Goal: Task Accomplishment & Management: Manage account settings

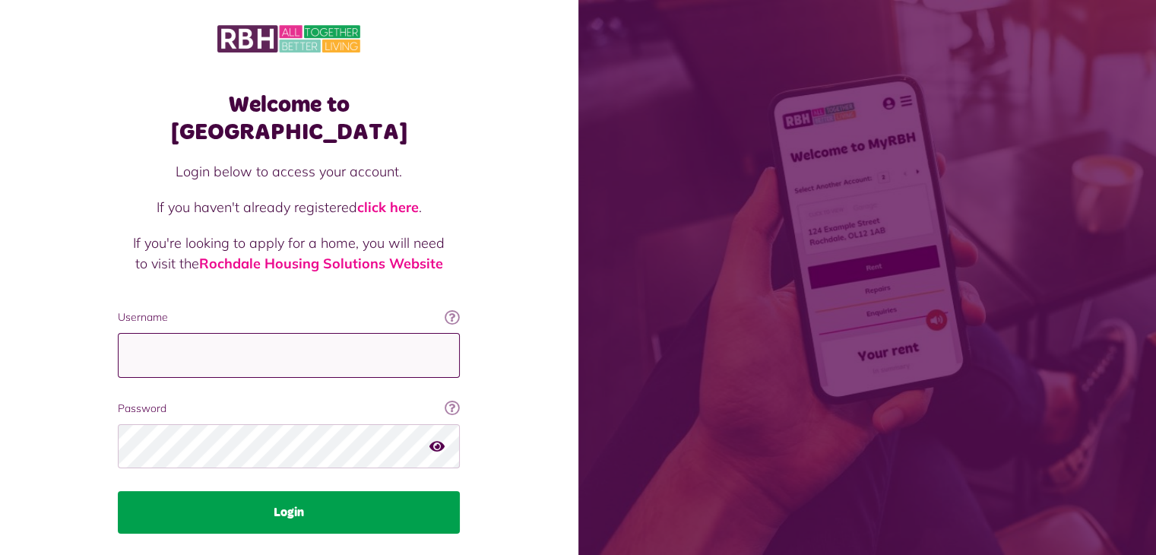
type input "**********"
click at [295, 491] on button "Login" at bounding box center [289, 512] width 342 height 43
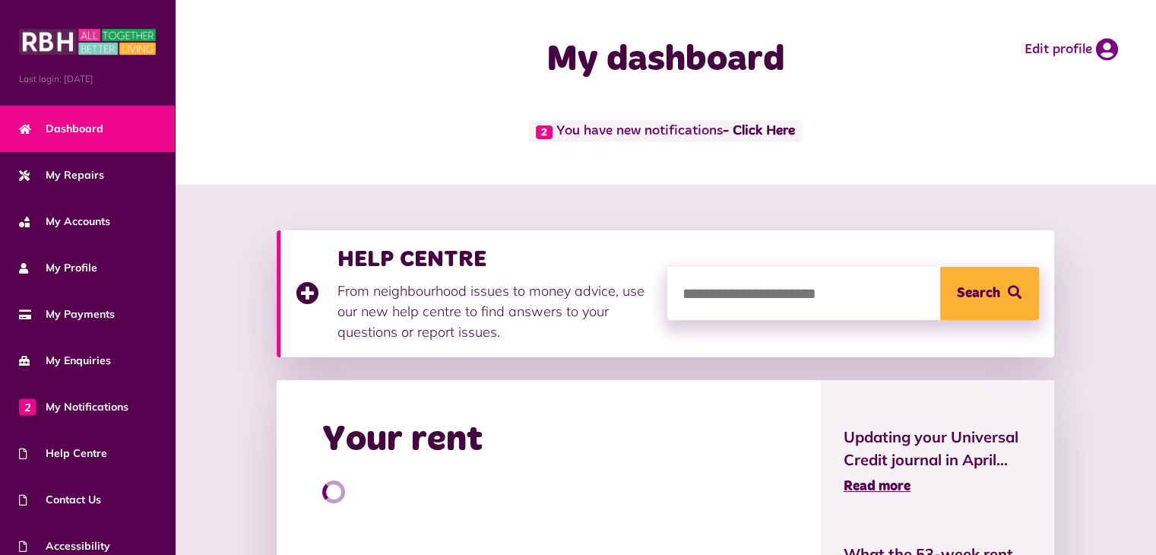
click at [295, 485] on div "Your rent" at bounding box center [549, 520] width 544 height 280
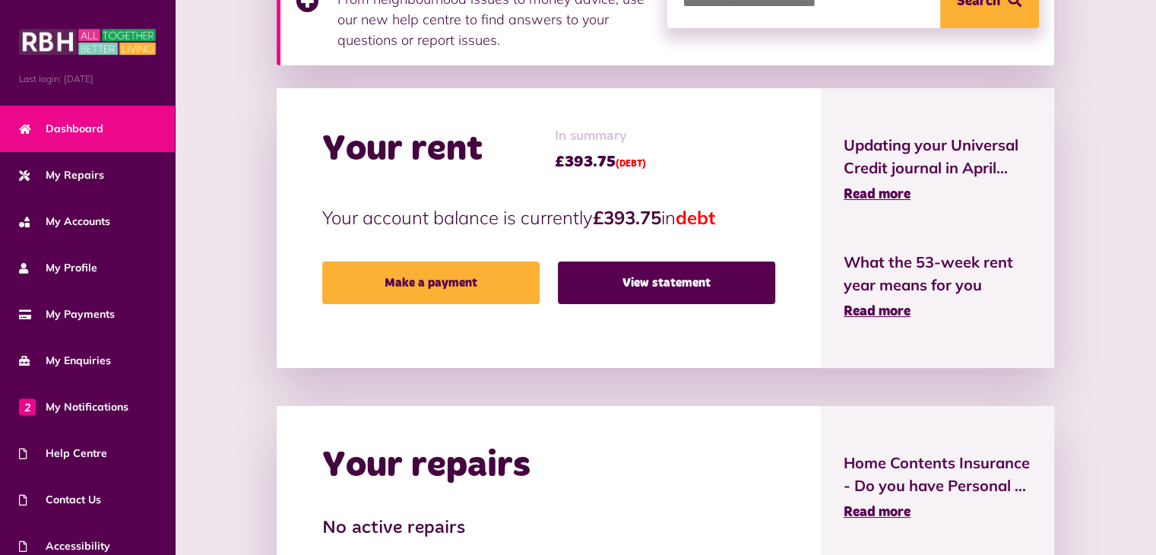
scroll to position [318, 0]
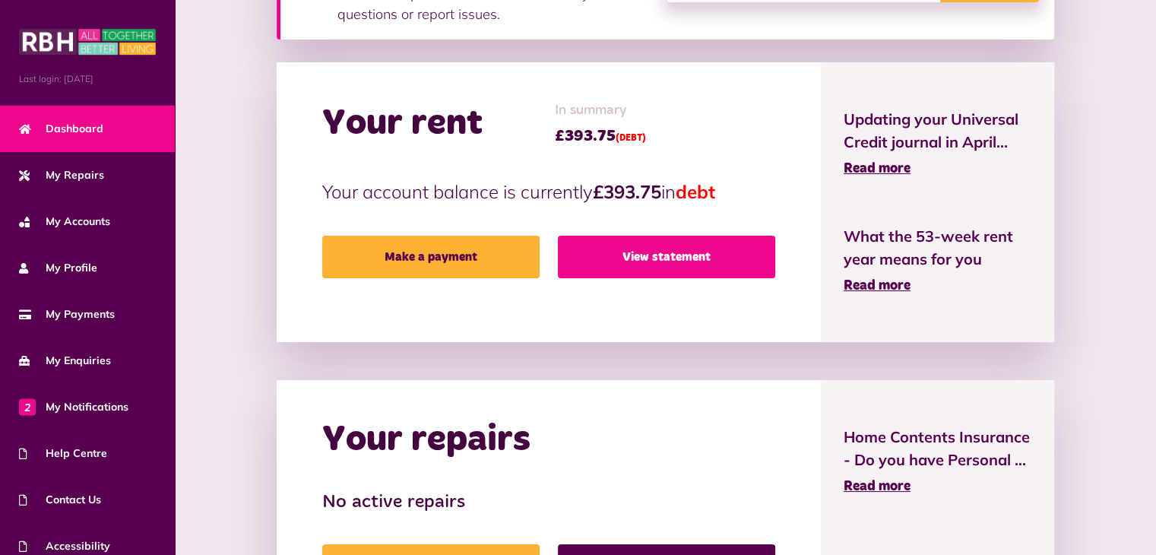
click at [666, 255] on link "View statement" at bounding box center [666, 257] width 217 height 43
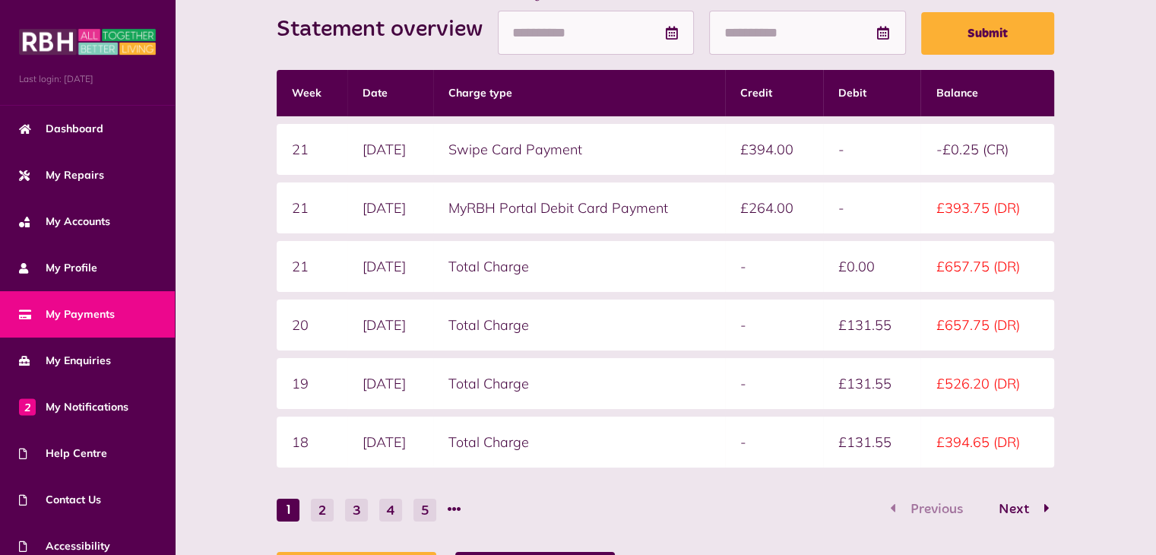
scroll to position [242, 0]
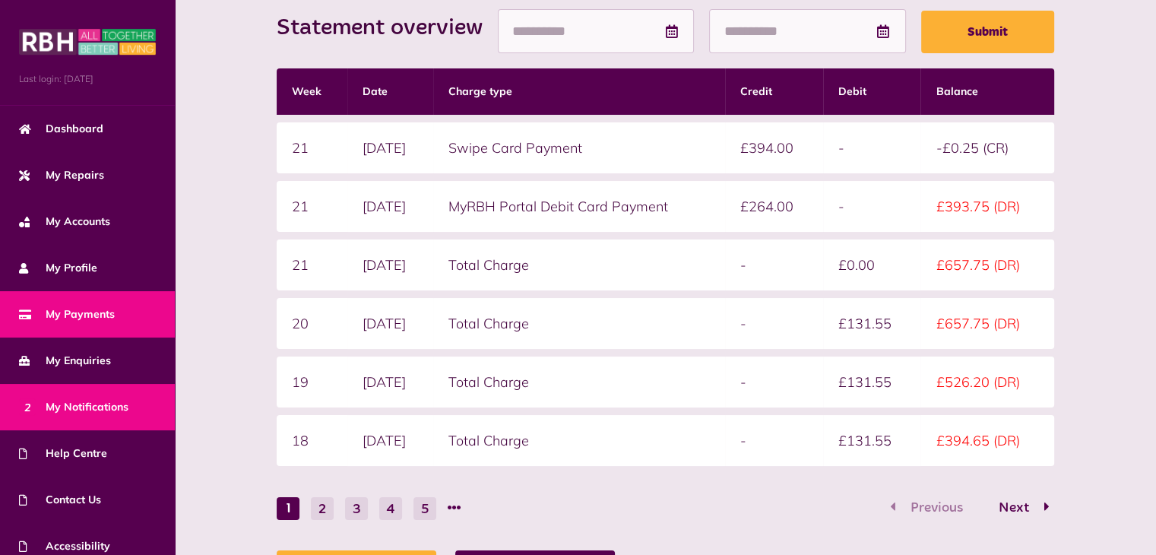
click at [100, 407] on span "2 My Notifications" at bounding box center [73, 407] width 109 height 16
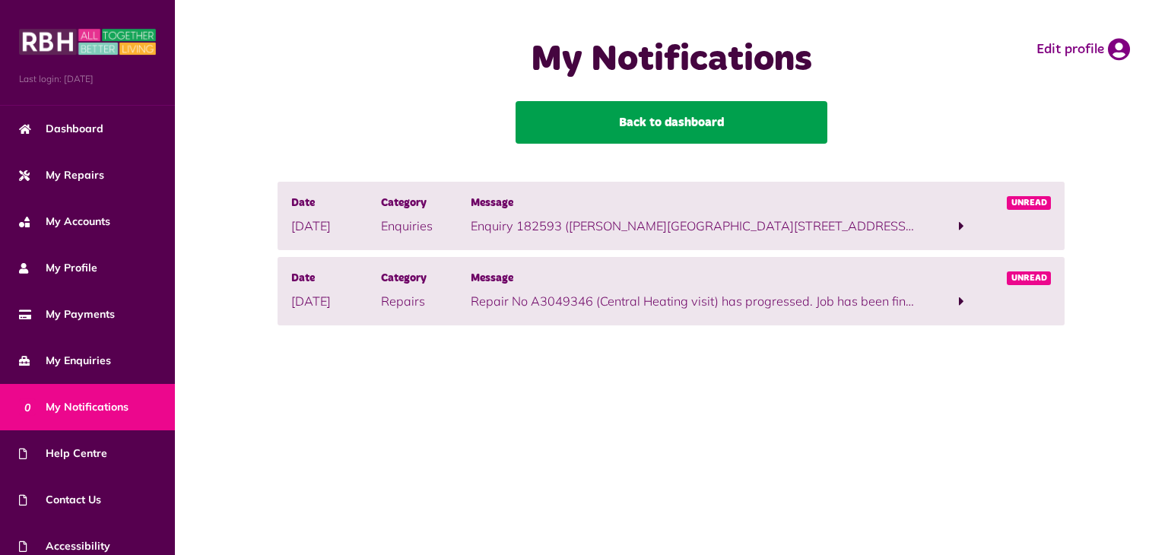
click at [685, 121] on link "Back to dashboard" at bounding box center [671, 122] width 312 height 43
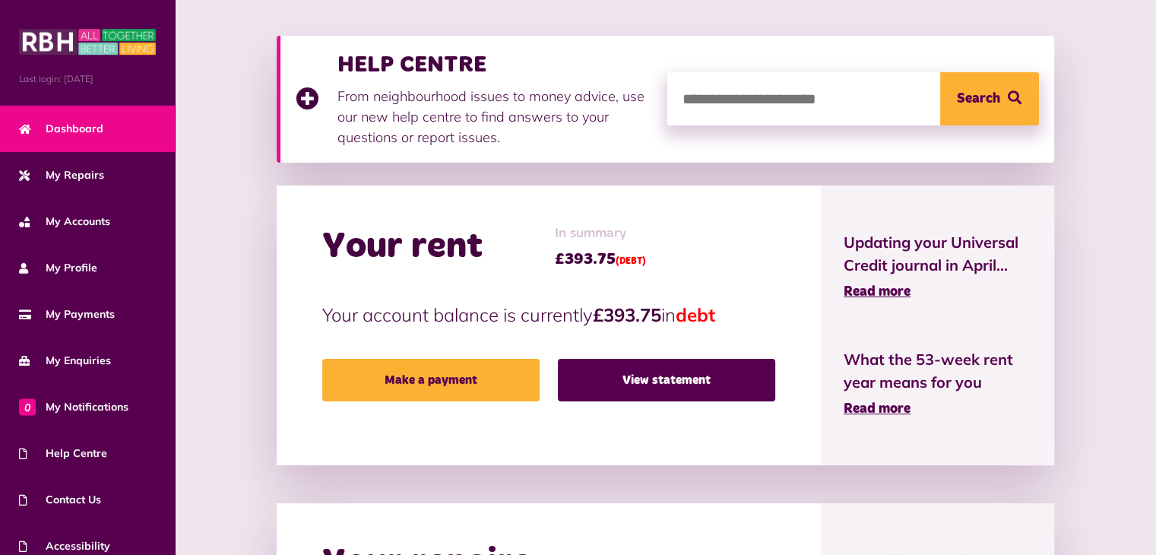
scroll to position [204, 0]
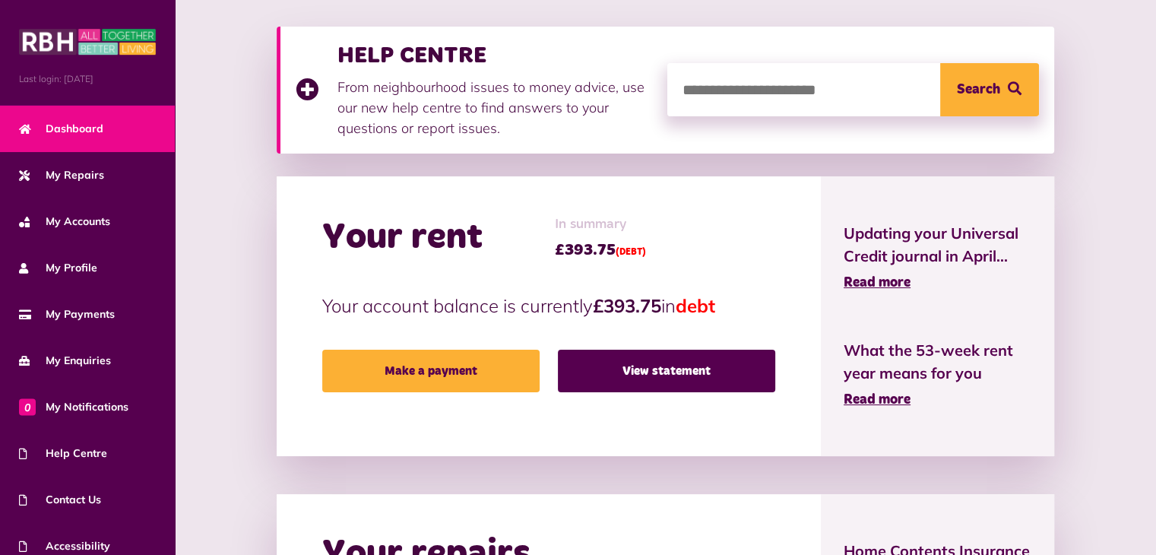
drag, startPoint x: 1163, startPoint y: 107, endPoint x: 1167, endPoint y: 195, distance: 88.3
click at [1155, 195] on html "Menu Last login: 01/09/2025 Dashboard My Repairs My Accounts My Profile 0" at bounding box center [578, 408] width 1156 height 1224
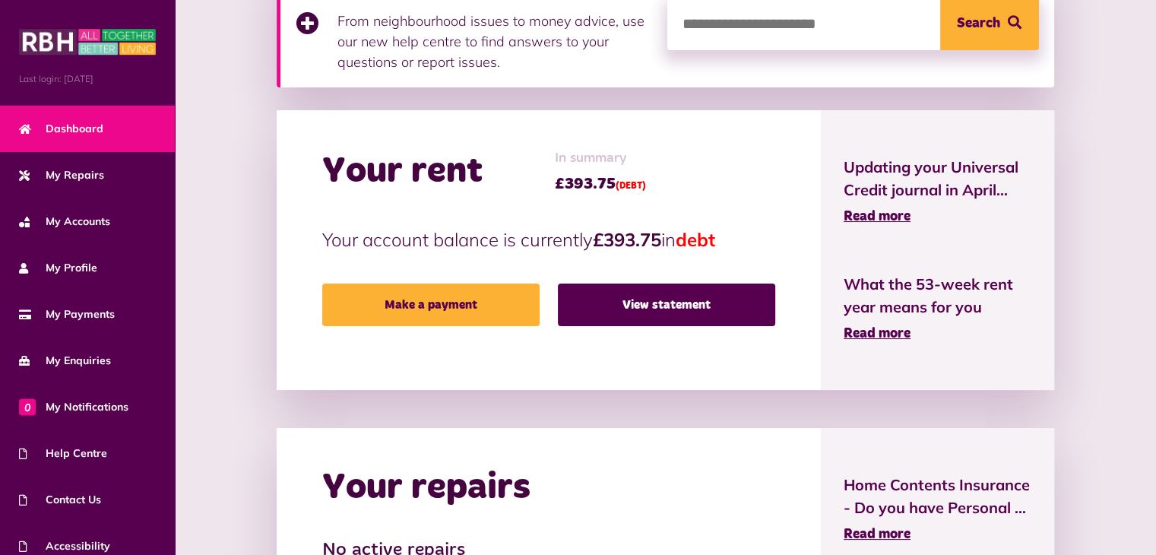
scroll to position [267, 0]
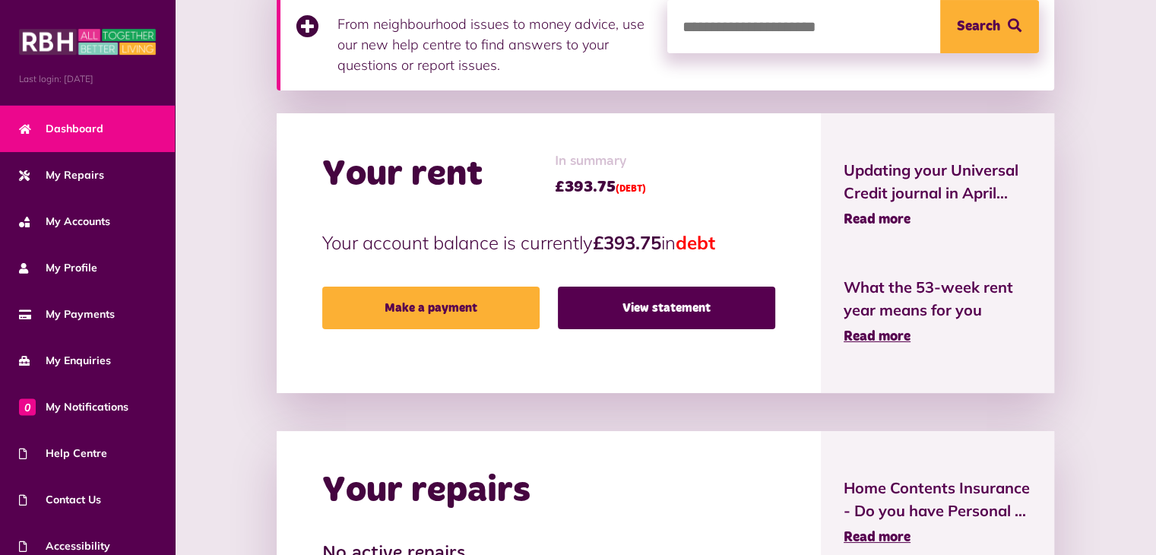
click at [895, 218] on span "Read more" at bounding box center [877, 220] width 67 height 14
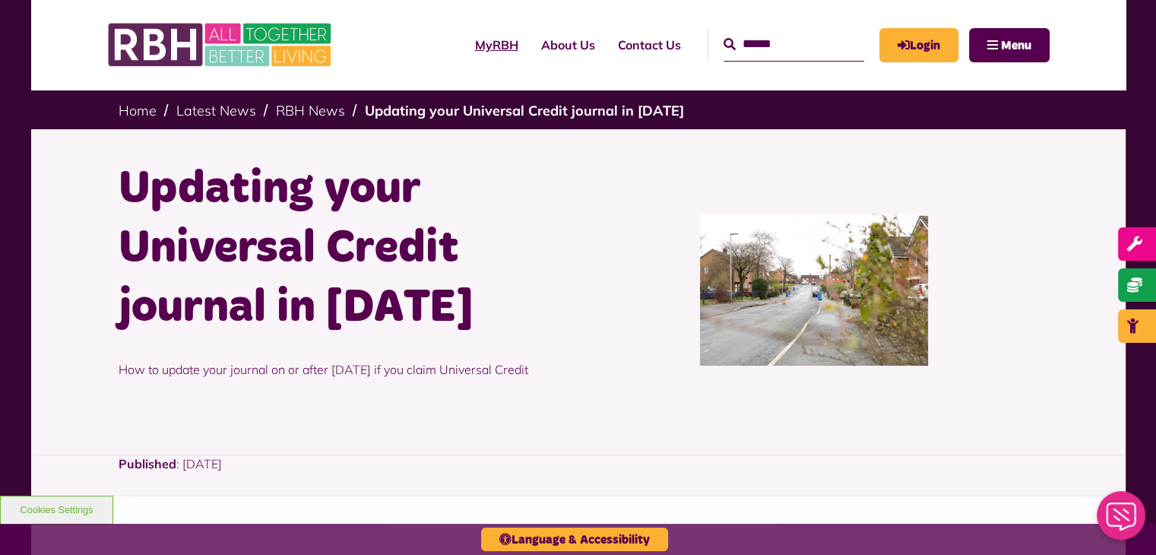
click at [479, 45] on link "MyRBH" at bounding box center [497, 44] width 66 height 41
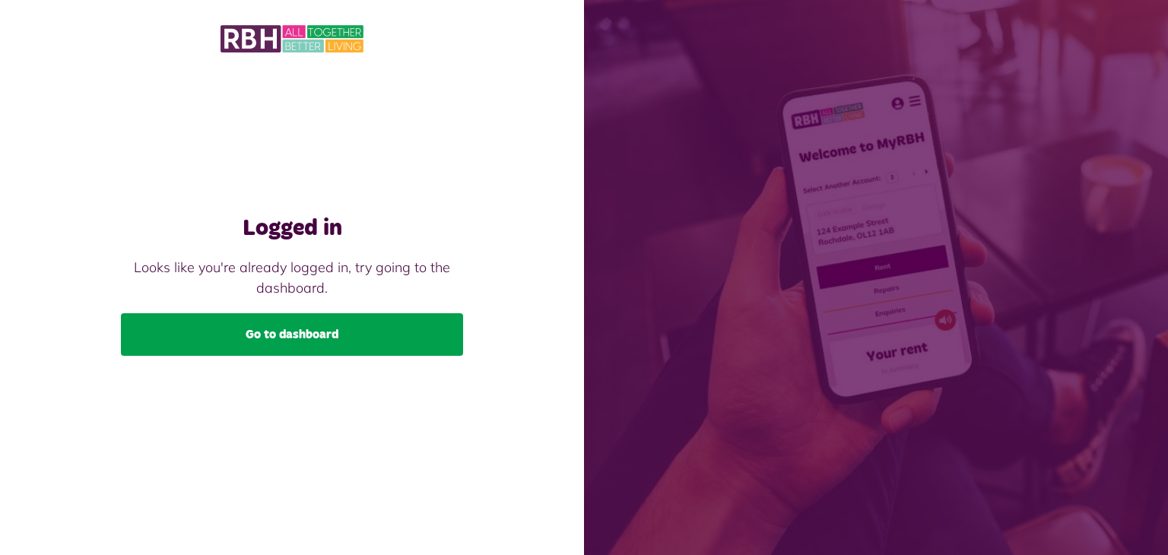
click at [301, 333] on link "Go to dashboard" at bounding box center [292, 334] width 342 height 43
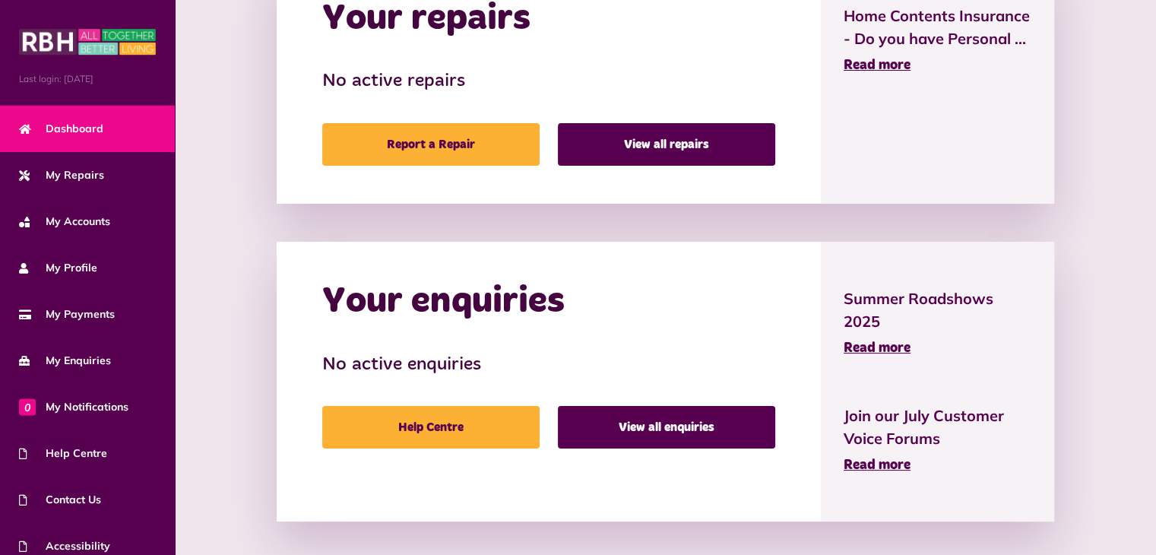
scroll to position [744, 0]
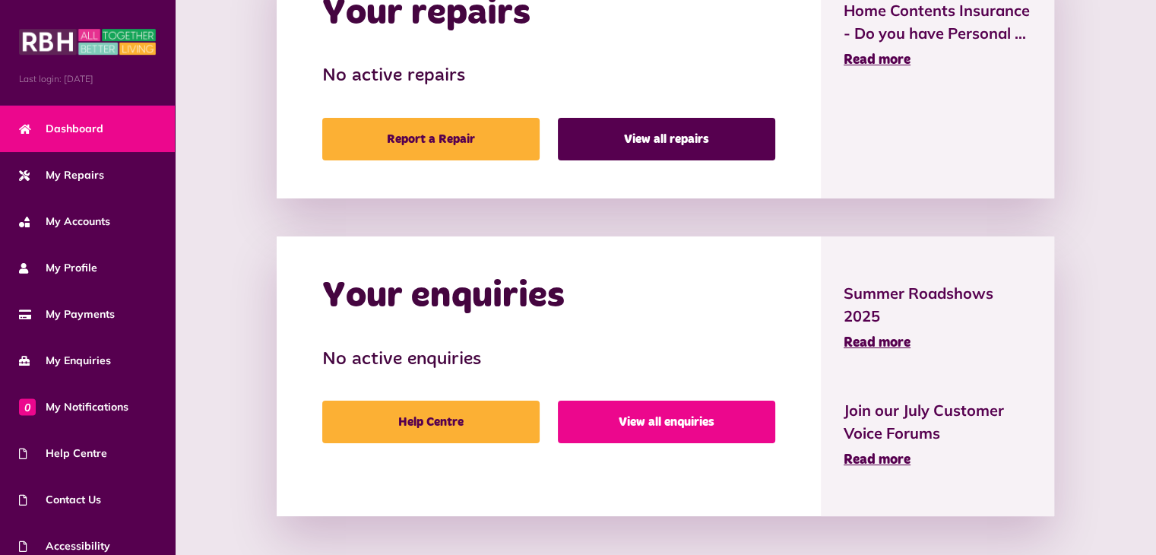
click at [704, 423] on link "View all enquiries" at bounding box center [666, 422] width 217 height 43
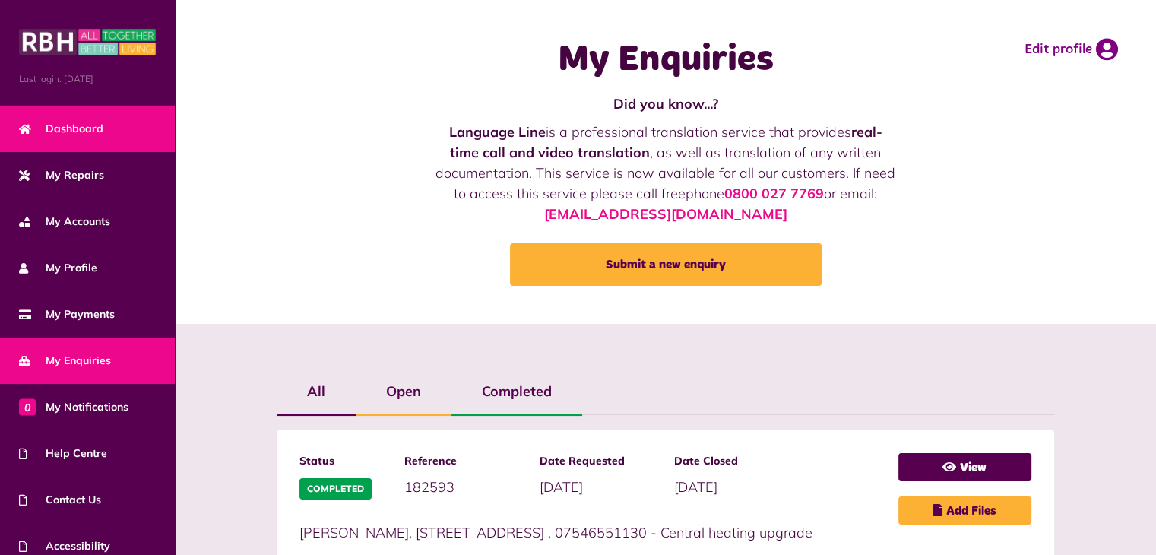
click at [97, 125] on span "Dashboard" at bounding box center [61, 129] width 84 height 16
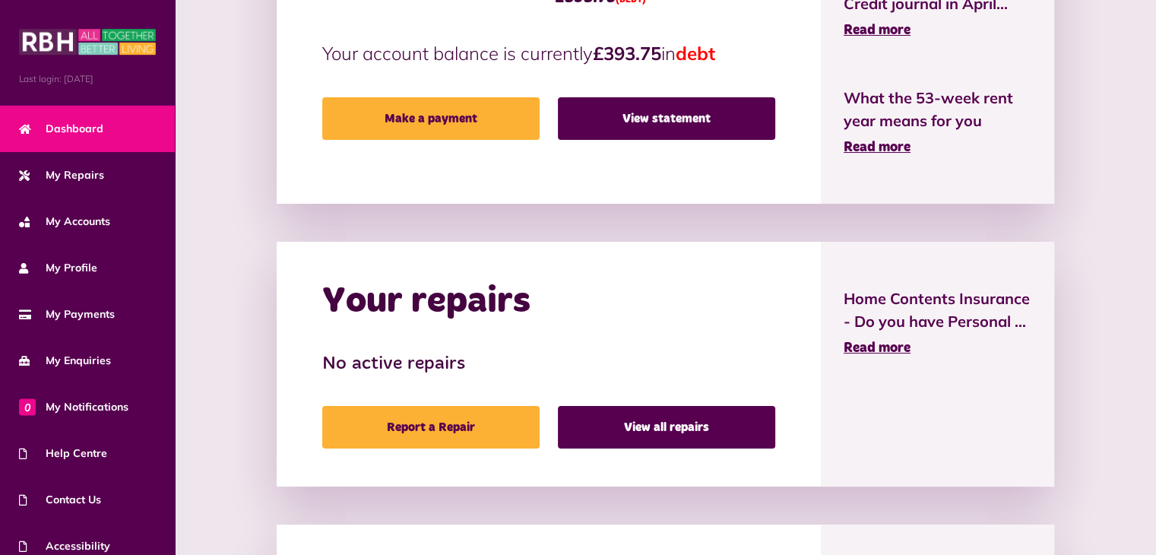
scroll to position [462, 0]
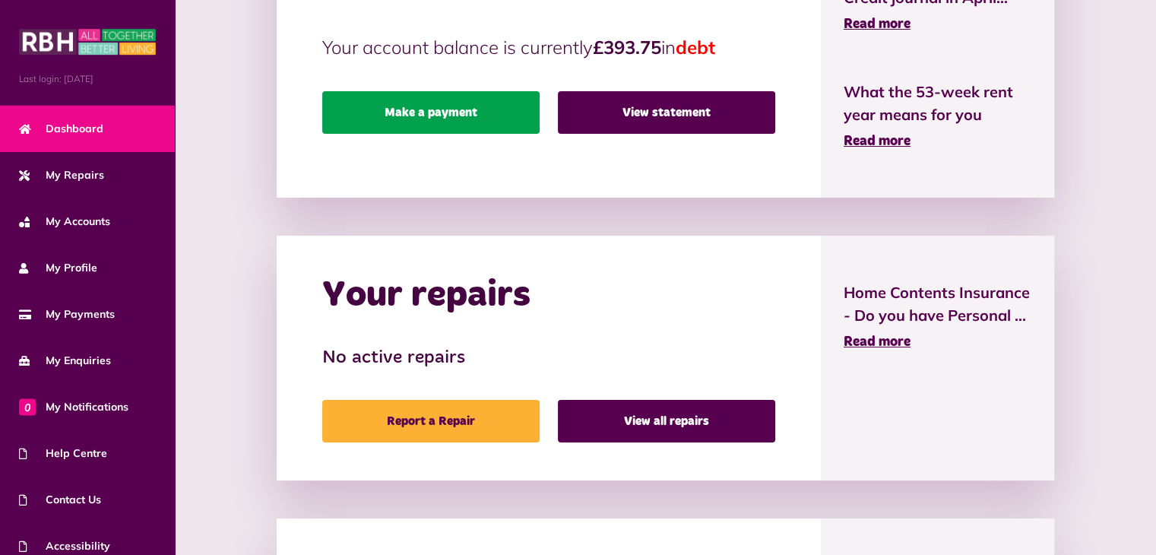
click at [455, 107] on link "Make a payment" at bounding box center [430, 112] width 217 height 43
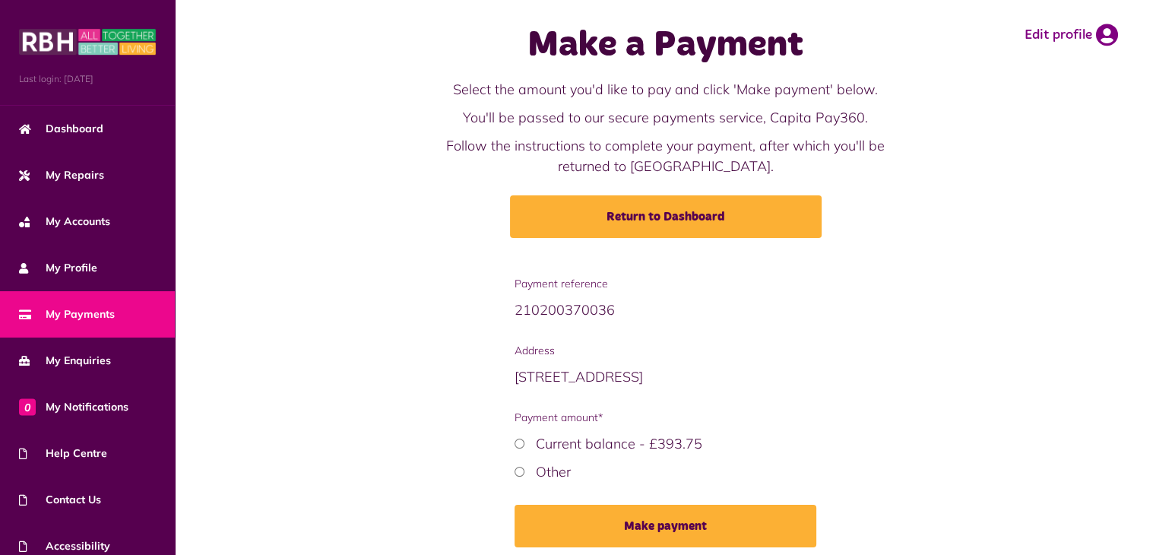
scroll to position [75, 0]
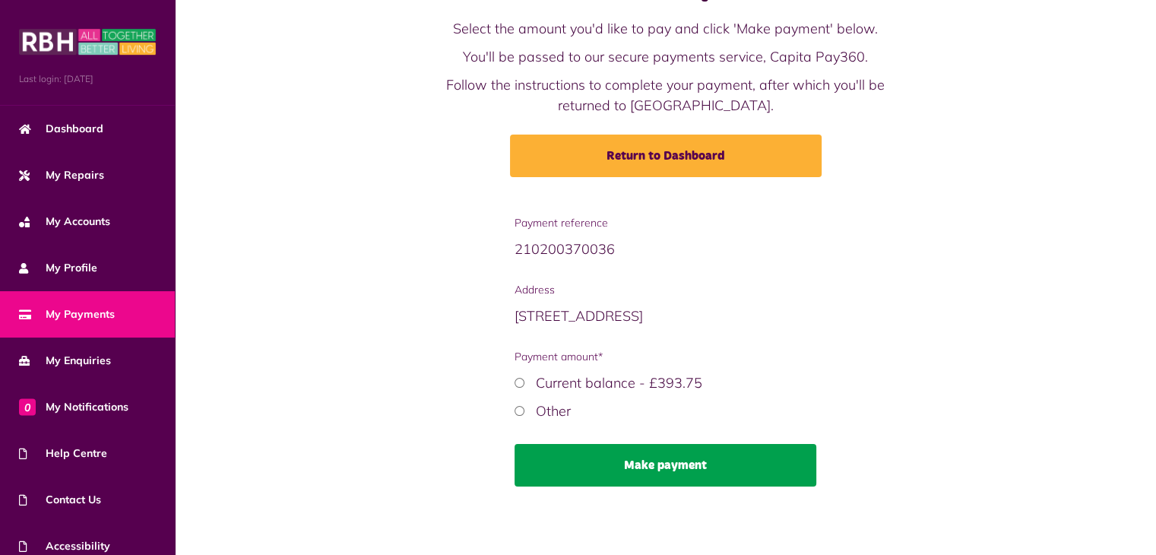
click at [664, 461] on button "Make payment" at bounding box center [666, 465] width 302 height 43
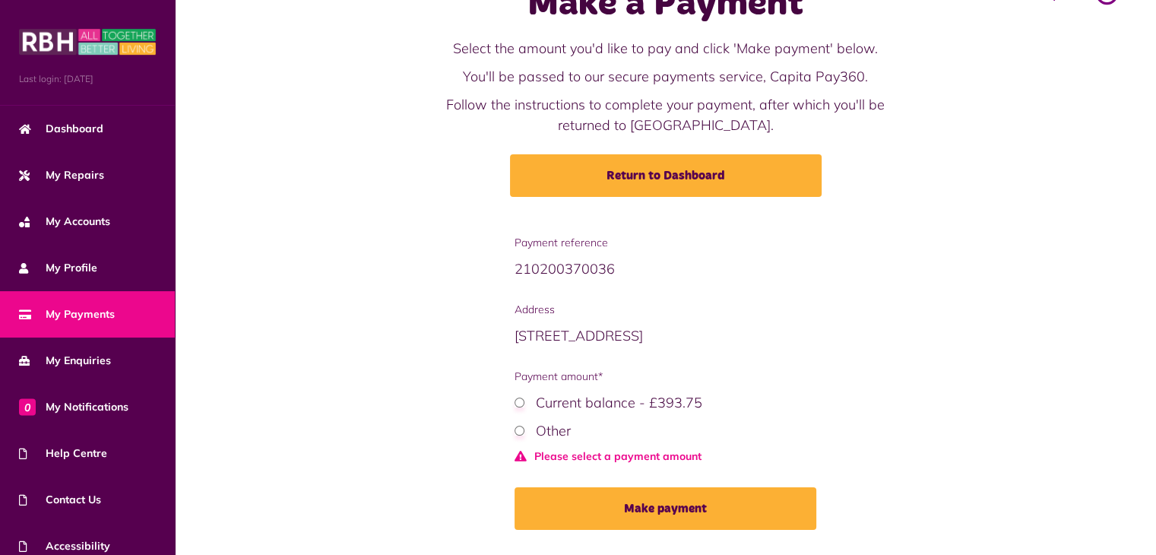
scroll to position [0, 0]
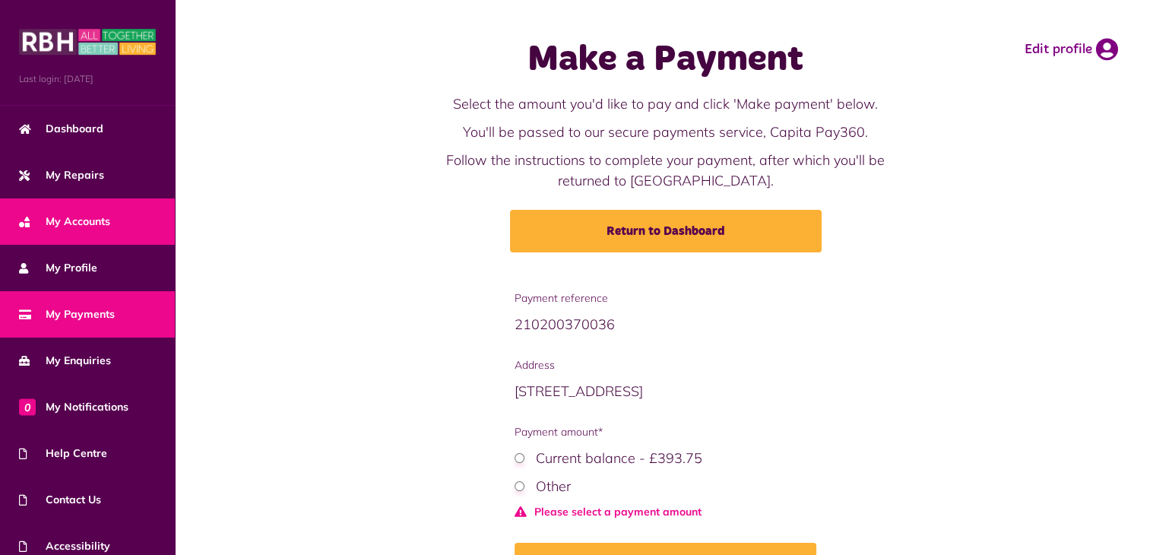
click at [85, 218] on span "My Accounts" at bounding box center [64, 222] width 91 height 16
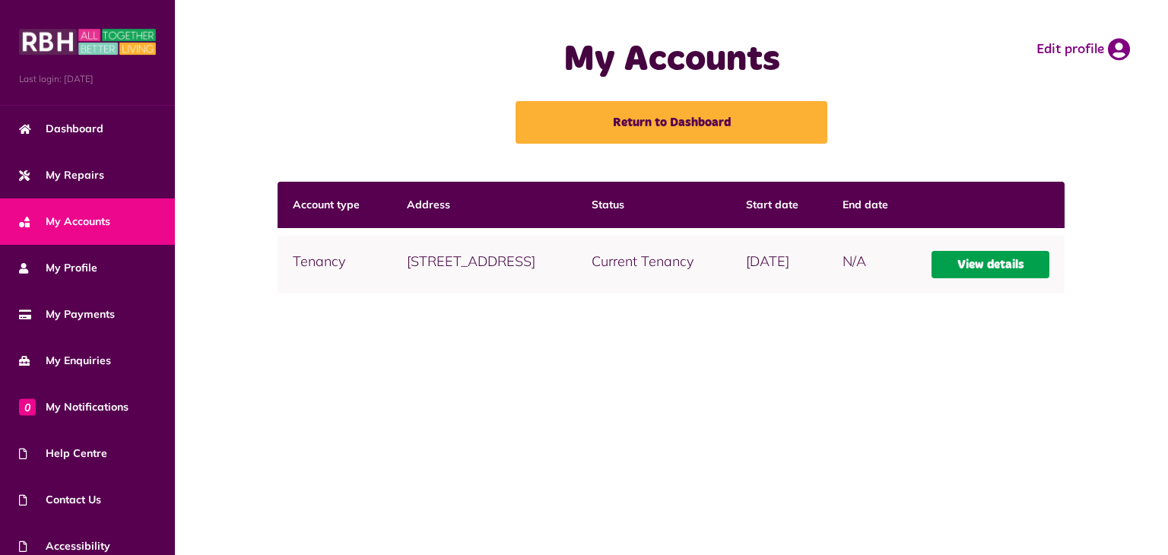
click at [1006, 278] on link "View details" at bounding box center [990, 264] width 119 height 27
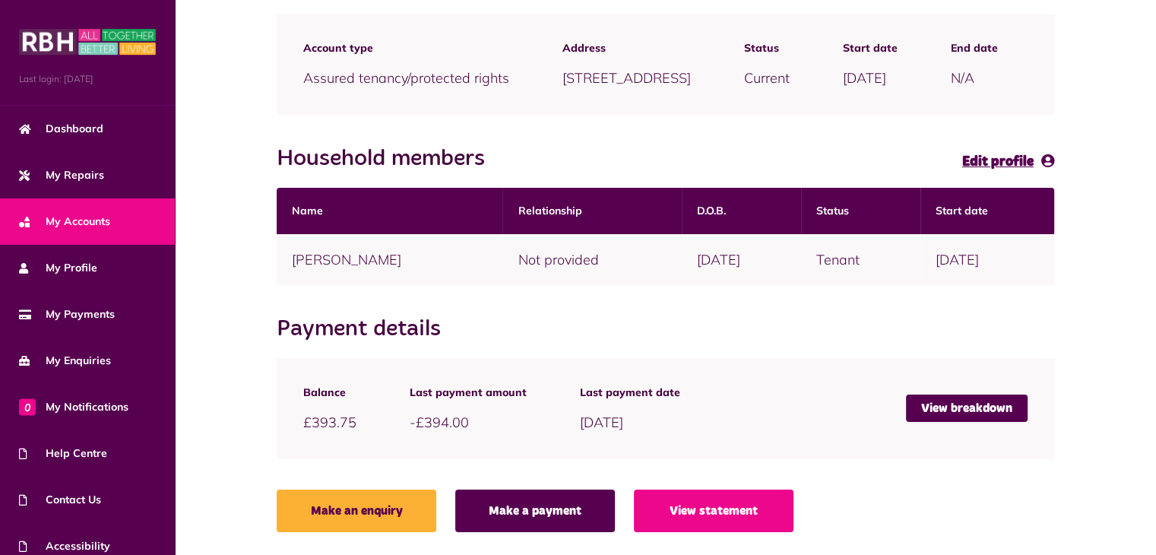
scroll to position [231, 0]
click at [972, 408] on link "View breakdown" at bounding box center [967, 407] width 122 height 27
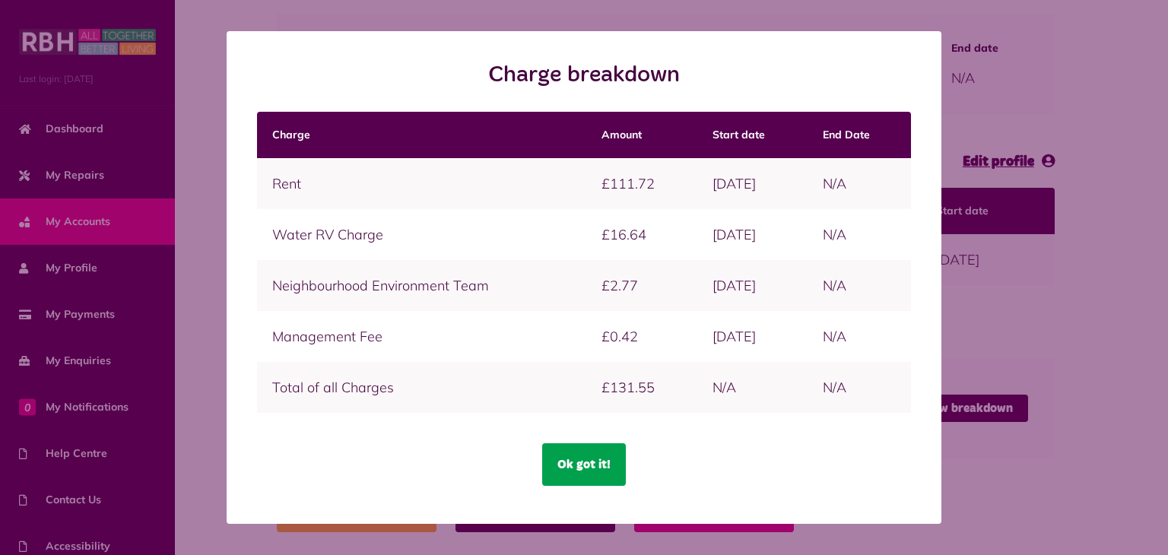
click at [593, 456] on button "Ok got it!" at bounding box center [584, 464] width 84 height 43
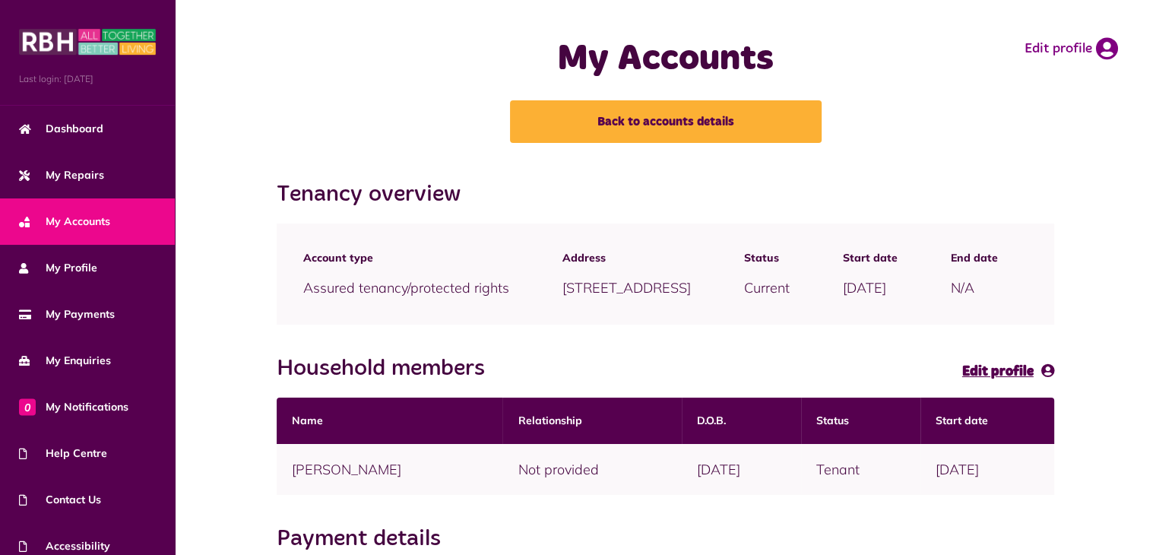
scroll to position [0, 0]
